Goal: Information Seeking & Learning: Learn about a topic

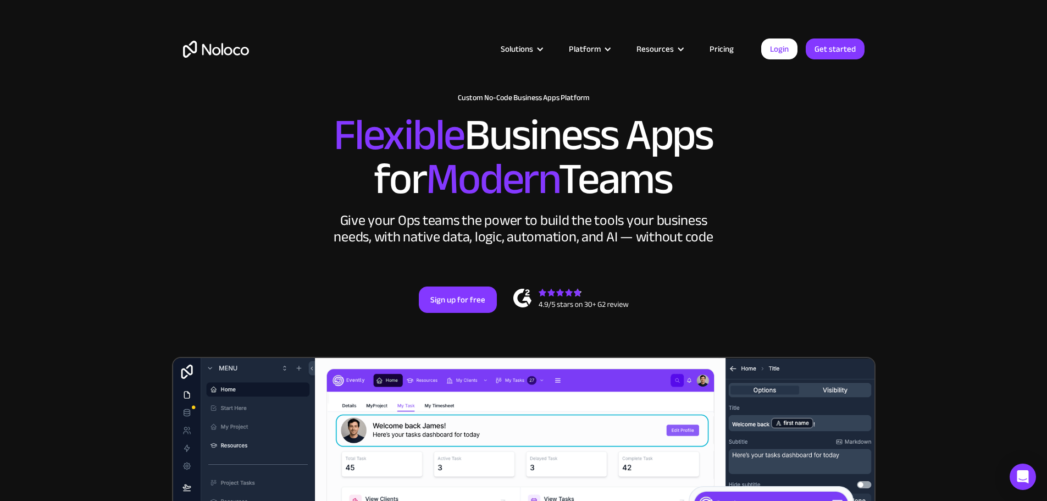
click at [721, 49] on link "Pricing" at bounding box center [722, 49] width 52 height 14
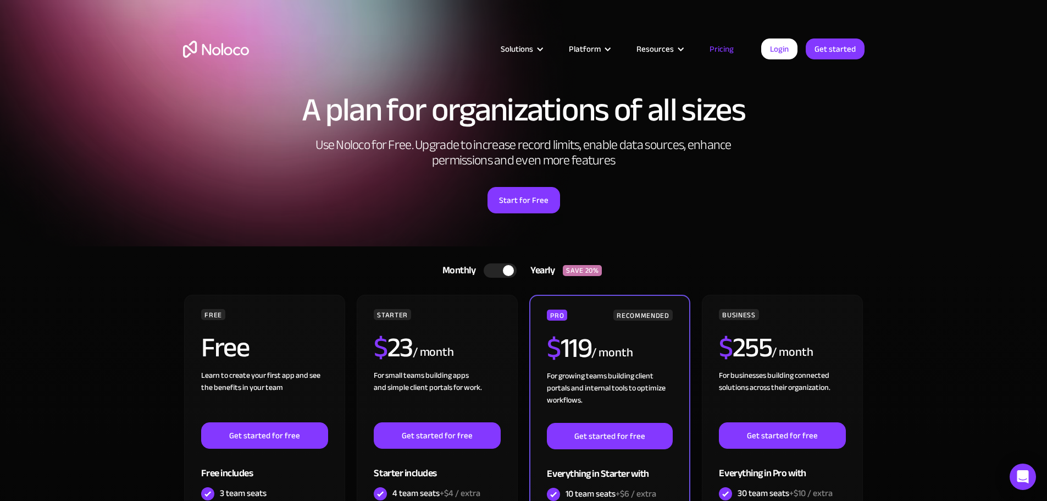
click at [496, 270] on div at bounding box center [500, 270] width 33 height 14
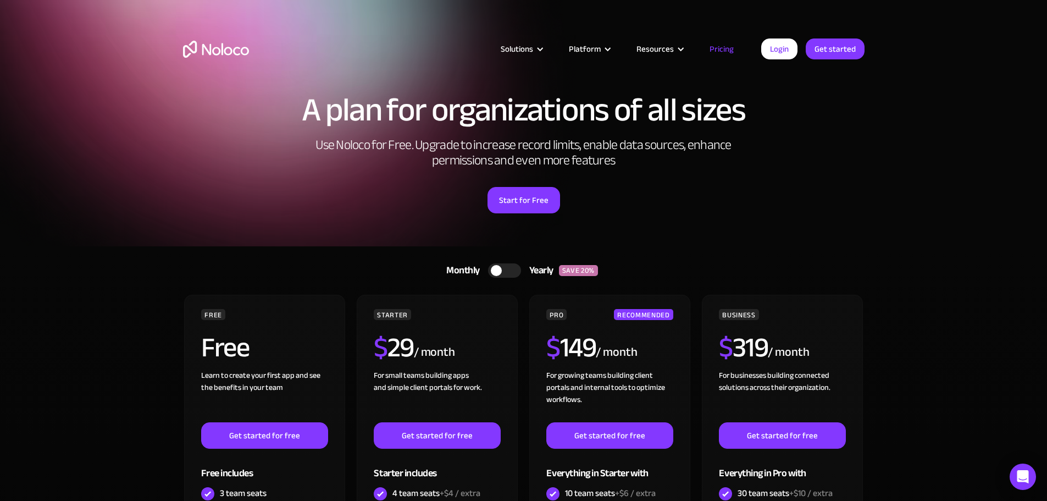
click at [496, 270] on div at bounding box center [496, 270] width 11 height 11
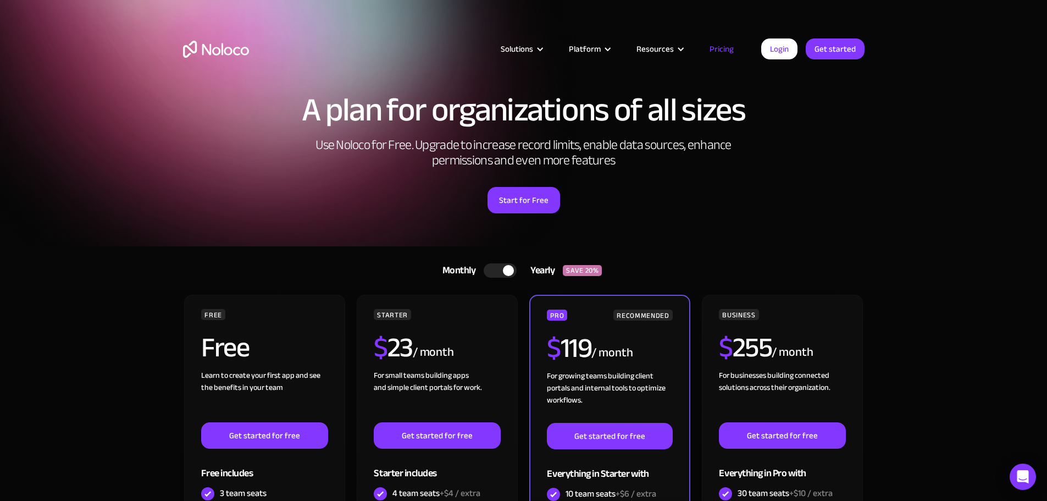
click at [496, 270] on div at bounding box center [500, 270] width 33 height 14
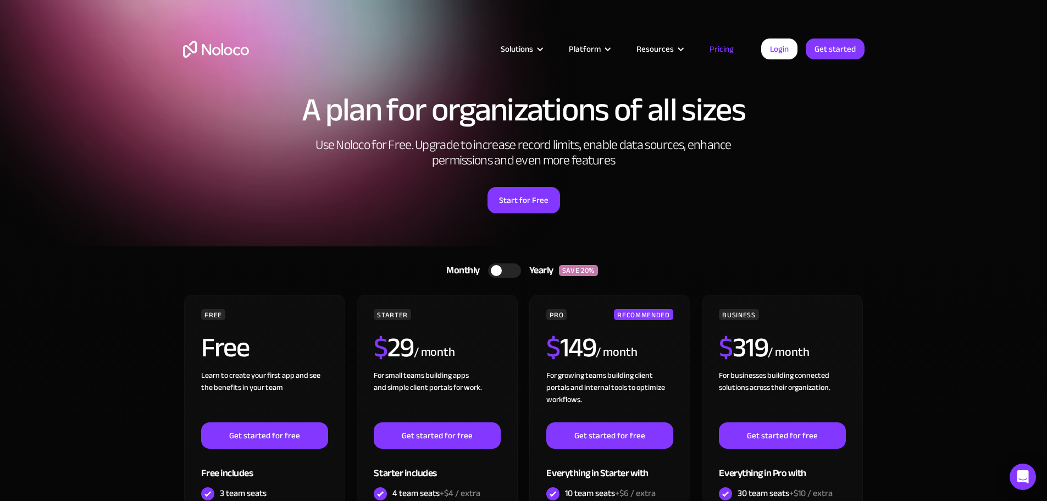
click at [496, 270] on div at bounding box center [496, 270] width 11 height 11
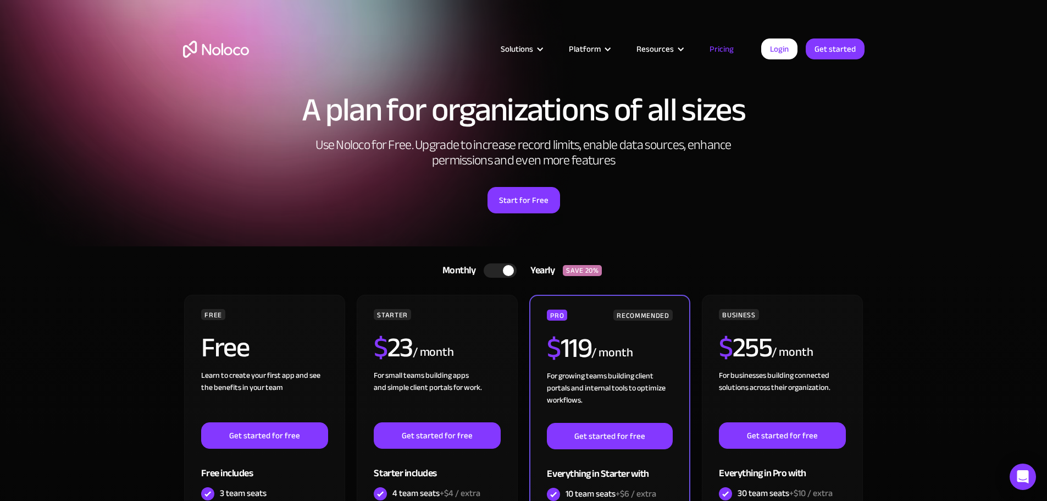
click at [954, 154] on section "A plan for organizations of all sizes Use Noloco for Free. Upgrade to increase …" at bounding box center [523, 123] width 1047 height 246
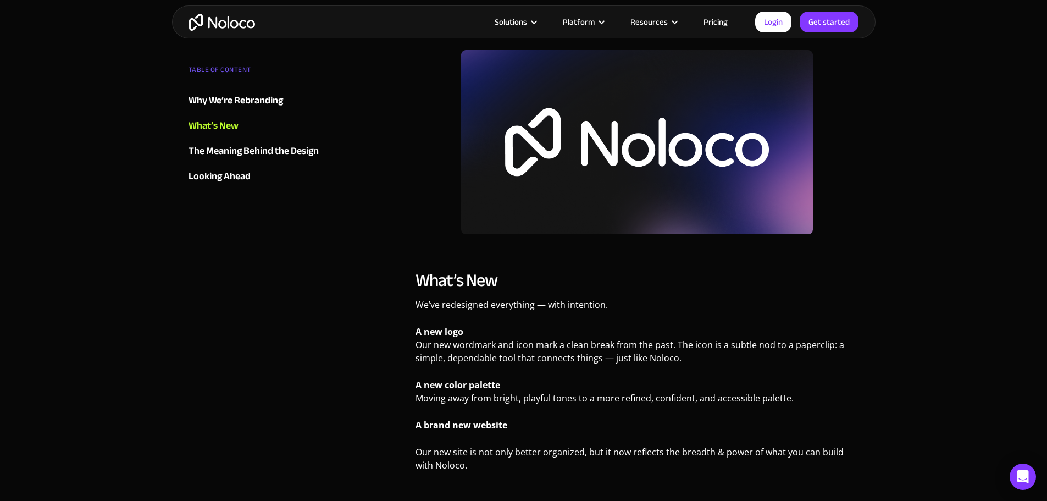
scroll to position [861, 0]
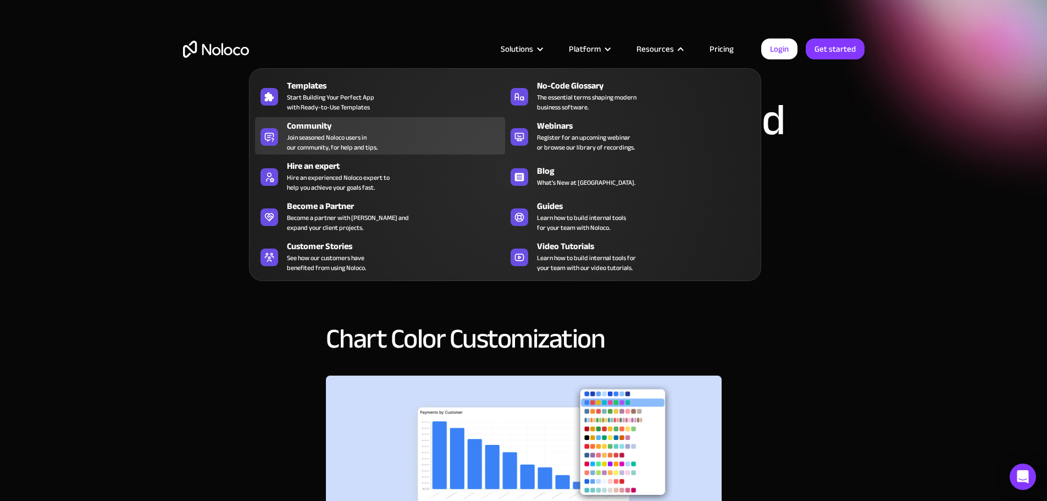
click at [340, 148] on span "Join seasoned Noloco users in our community, for help and tips." at bounding box center [332, 142] width 91 height 20
